Goal: Check status

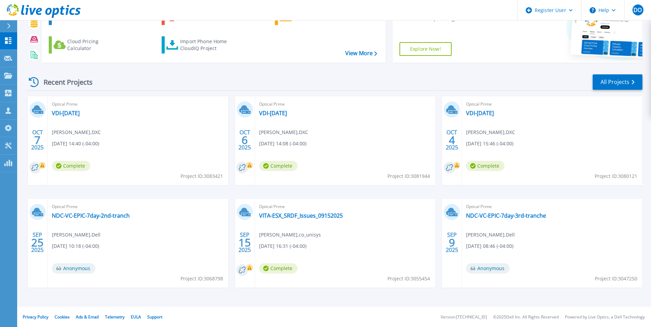
scroll to position [53, 0]
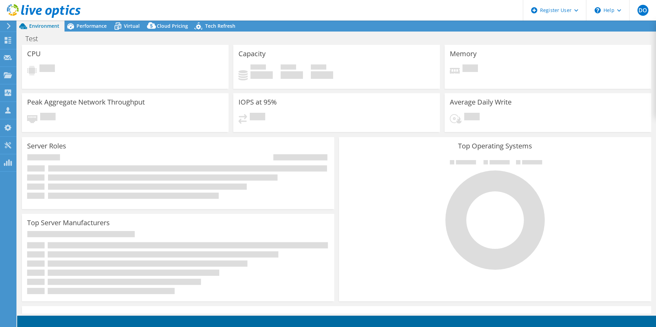
select select "USD"
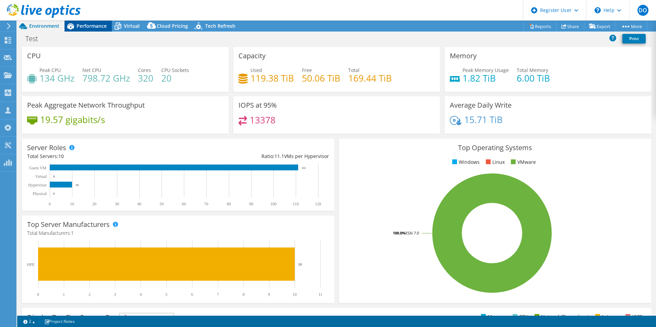
click at [90, 27] on span "Performance" at bounding box center [92, 26] width 30 height 7
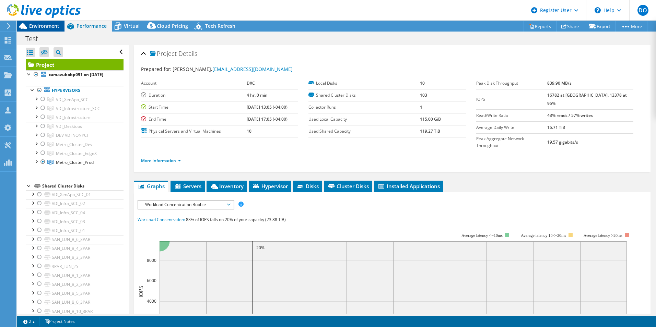
click at [50, 28] on span "Environment" at bounding box center [44, 26] width 30 height 7
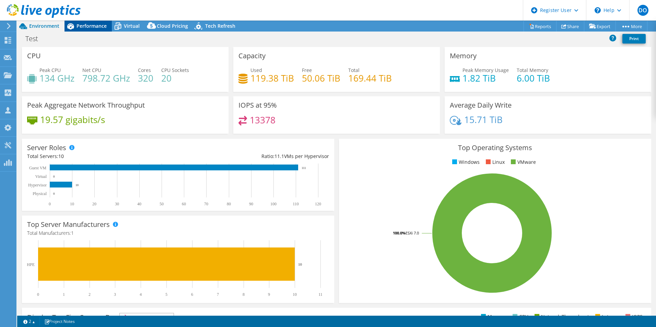
click at [84, 24] on span "Performance" at bounding box center [92, 26] width 30 height 7
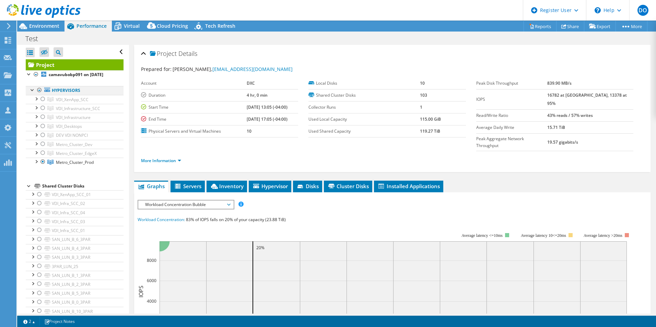
click at [38, 90] on div at bounding box center [39, 90] width 7 height 8
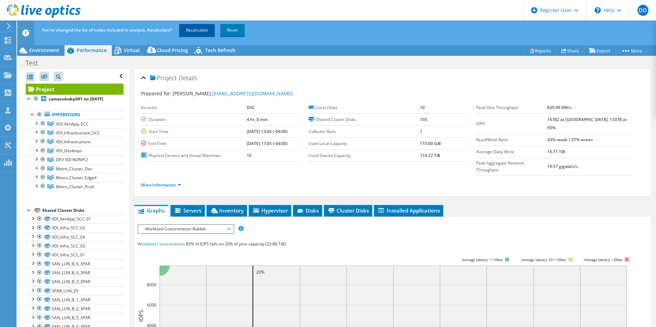
click at [199, 33] on link "Recalculate" at bounding box center [197, 30] width 36 height 12
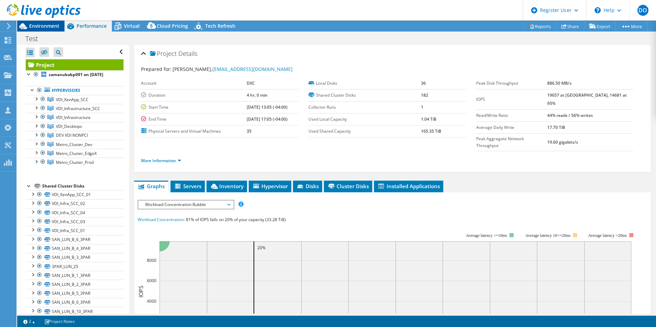
click at [32, 26] on span "Environment" at bounding box center [44, 26] width 30 height 7
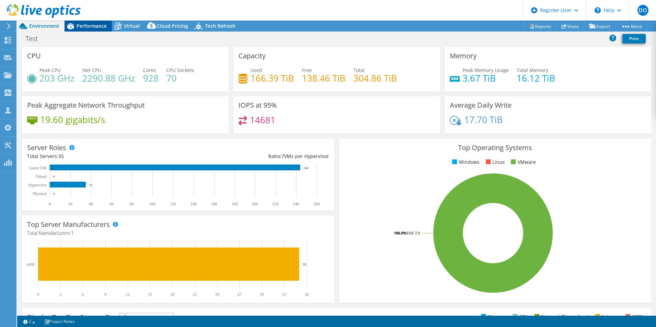
click at [84, 25] on span "Performance" at bounding box center [92, 26] width 30 height 7
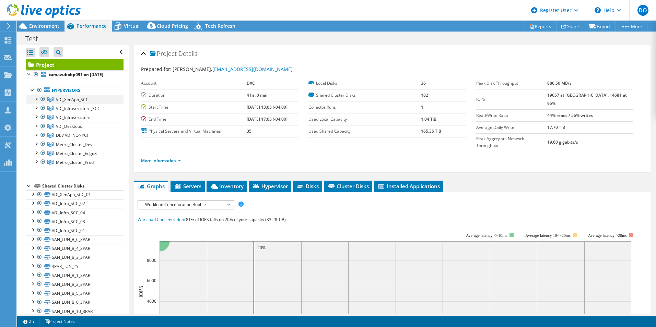
click at [41, 99] on div at bounding box center [42, 99] width 7 height 8
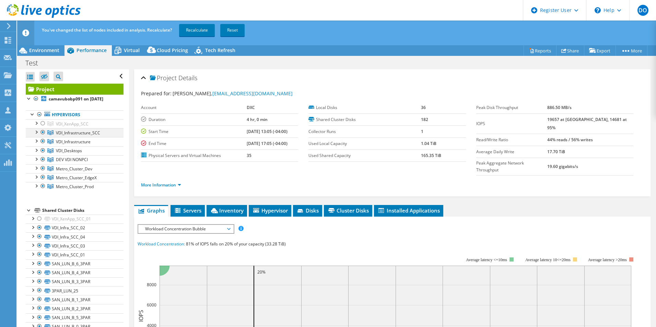
click at [41, 131] on div at bounding box center [42, 132] width 7 height 8
click at [43, 141] on div at bounding box center [42, 141] width 7 height 8
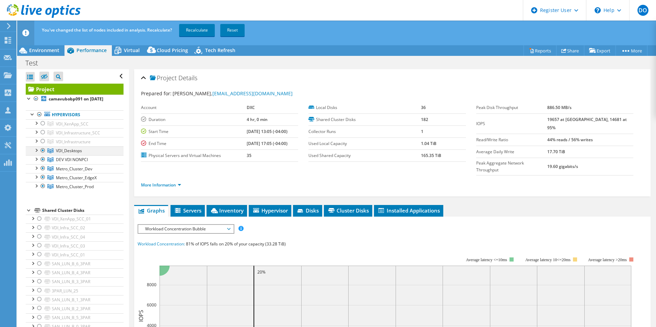
click at [43, 150] on div at bounding box center [42, 151] width 7 height 8
click at [43, 160] on div at bounding box center [42, 159] width 7 height 8
click at [196, 30] on link "Recalculate" at bounding box center [197, 30] width 36 height 12
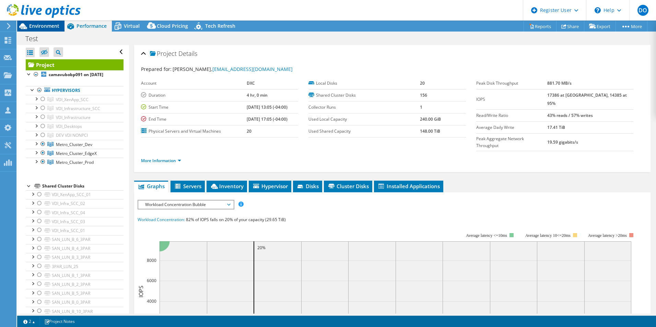
click at [36, 27] on span "Environment" at bounding box center [44, 26] width 30 height 7
